Goal: Task Accomplishment & Management: Use online tool/utility

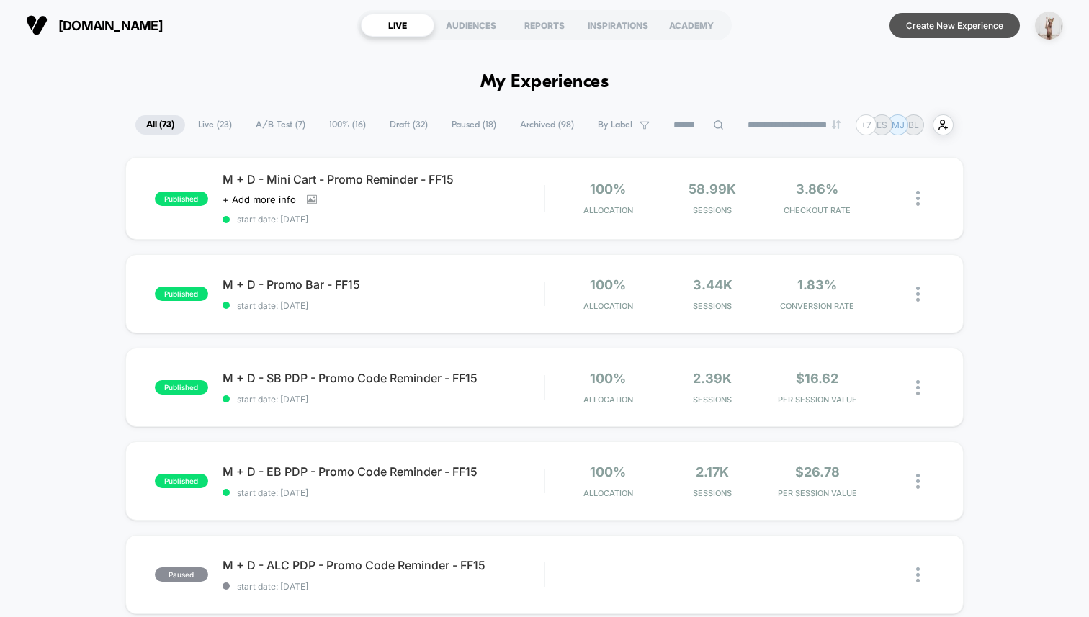
click at [956, 35] on button "Create New Experience" at bounding box center [955, 25] width 130 height 25
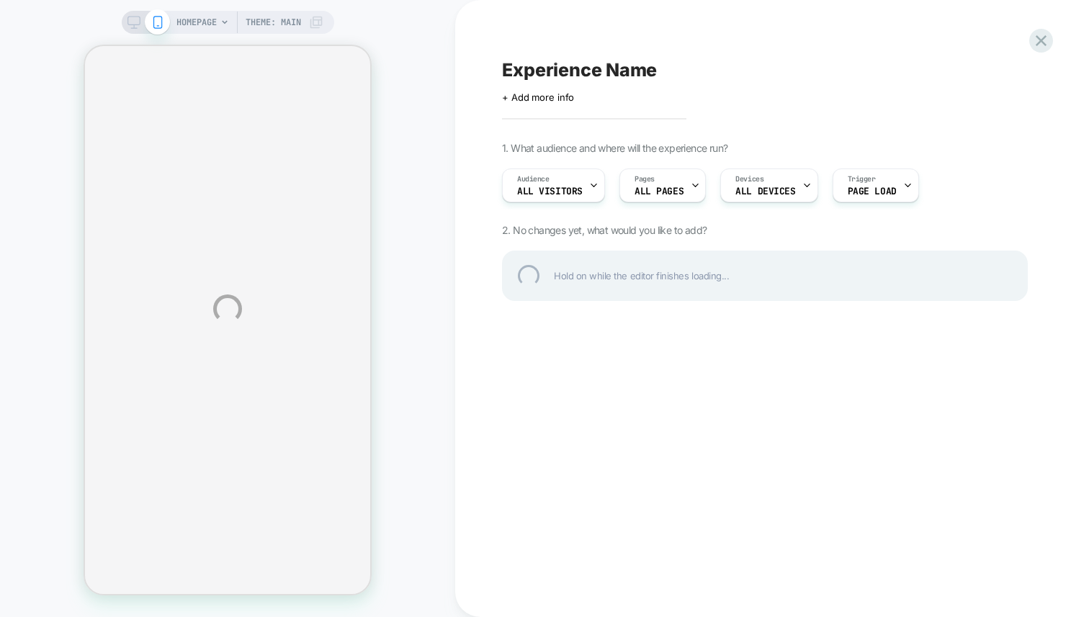
click at [464, 230] on div "HOMEPAGE Theme: MAIN Experience Name Click to edit experience details + Add mor…" at bounding box center [544, 308] width 1089 height 617
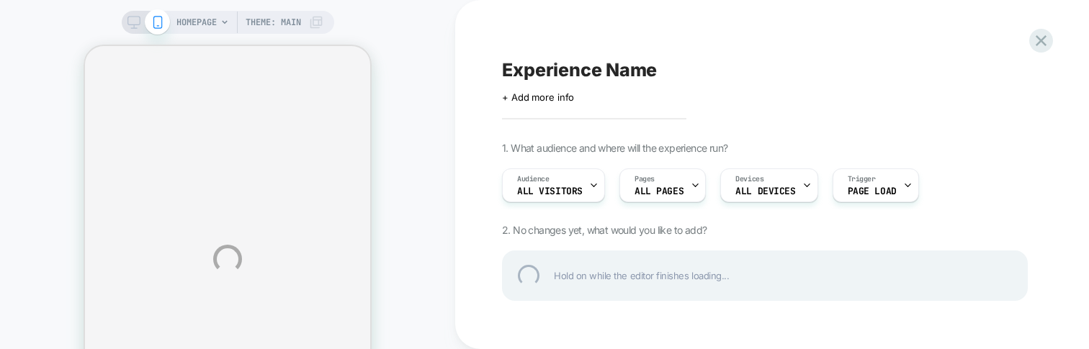
click at [437, 107] on div "HOMEPAGE Theme: MAIN Experience Name Click to edit experience details + Add mor…" at bounding box center [544, 259] width 1089 height 519
click at [418, 287] on div "HOMEPAGE Theme: MAIN Experience Name Click to edit experience details + Add mor…" at bounding box center [544, 259] width 1089 height 519
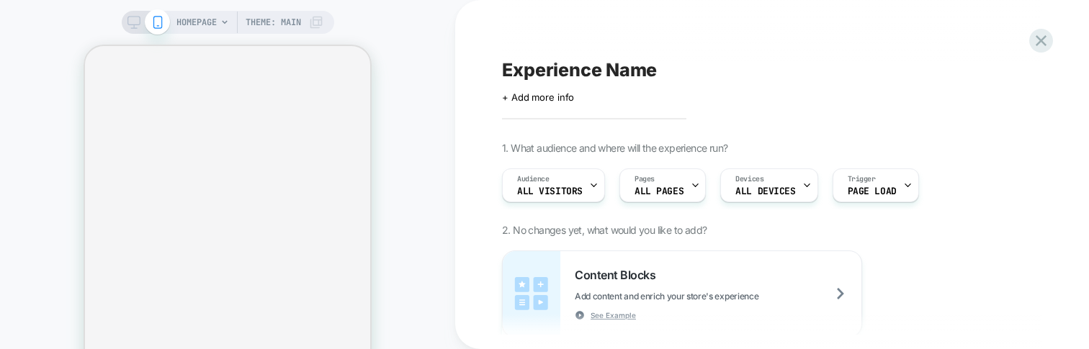
click at [426, 138] on div "HOMEPAGE Theme: MAIN" at bounding box center [227, 259] width 455 height 490
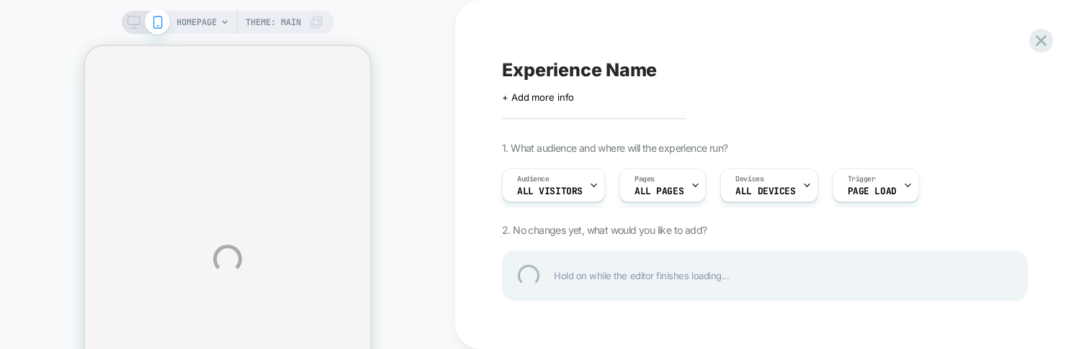
click at [421, 170] on div "HOMEPAGE Theme: MAIN Experience Name Click to edit experience details + Add mor…" at bounding box center [544, 259] width 1089 height 519
click at [203, 346] on div "HOMEPAGE Theme: MAIN Experience Name Click to edit experience details + Add mor…" at bounding box center [544, 259] width 1089 height 519
click at [431, 48] on div "HOMEPAGE Theme: MAIN Experience Name Click to edit experience details + Add mor…" at bounding box center [544, 259] width 1089 height 519
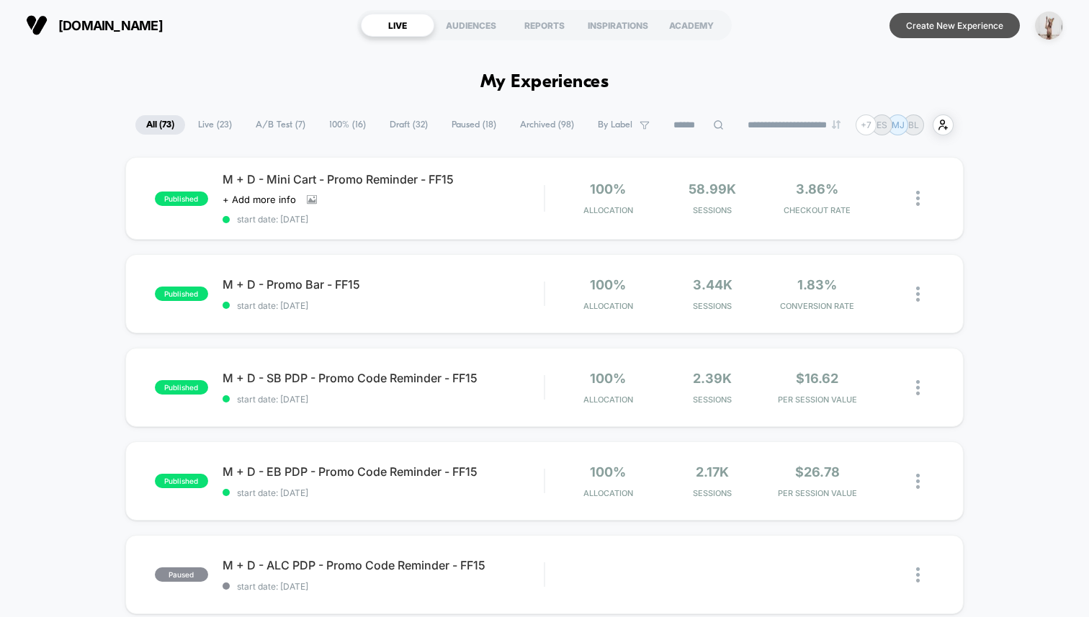
click at [929, 14] on button "Create New Experience" at bounding box center [955, 25] width 130 height 25
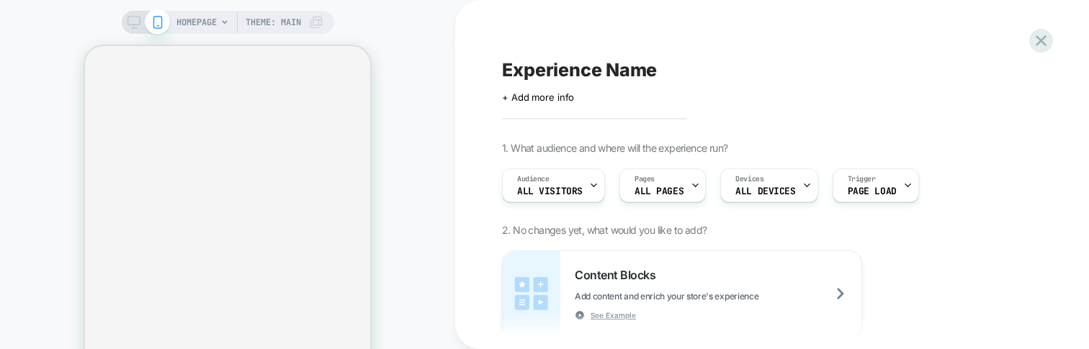
click at [424, 183] on div "HOMEPAGE Theme: MAIN" at bounding box center [227, 259] width 455 height 490
click at [395, 290] on div "HOMEPAGE Theme: MAIN" at bounding box center [227, 259] width 455 height 490
click at [388, 259] on div "HOMEPAGE Theme: MAIN" at bounding box center [227, 259] width 455 height 490
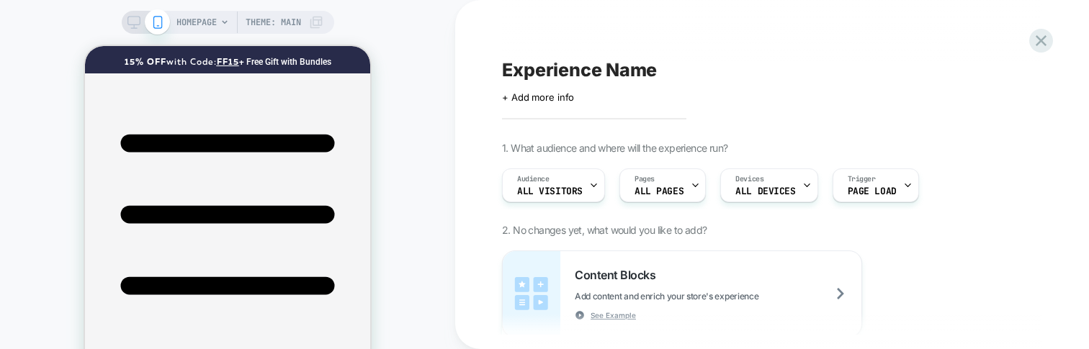
scroll to position [53, 0]
